Goal: Transaction & Acquisition: Purchase product/service

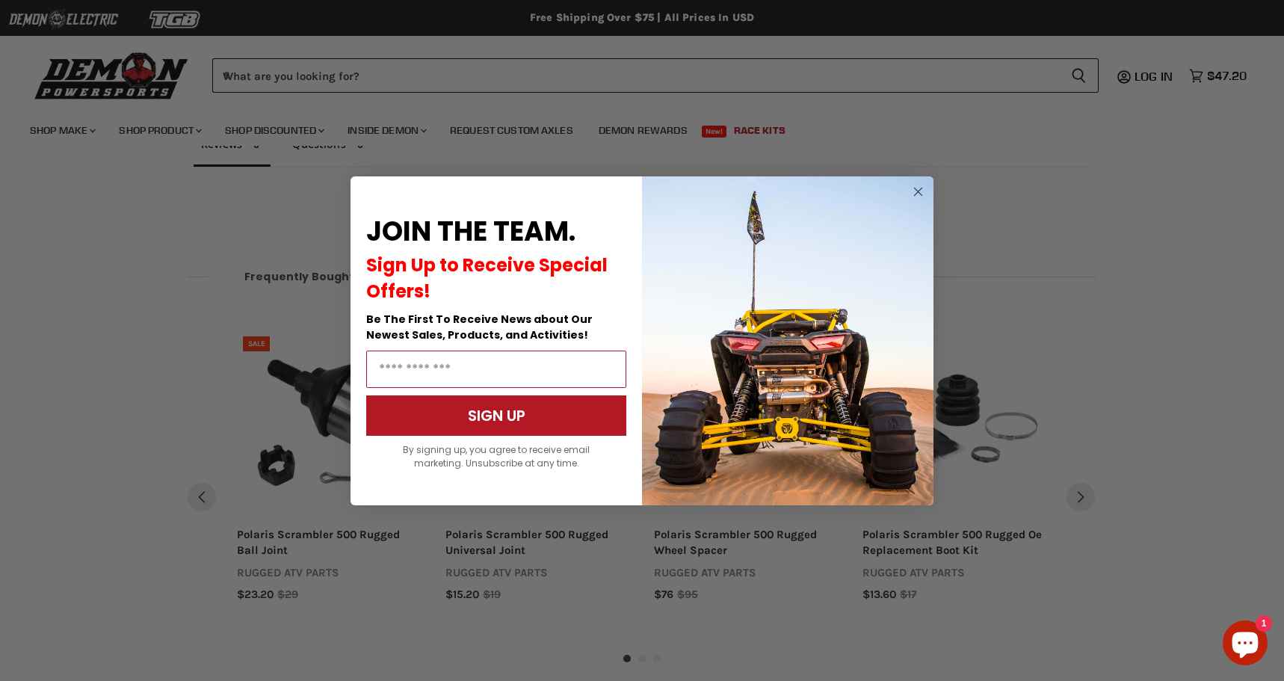
scroll to position [1038, 0]
